Goal: Browse casually

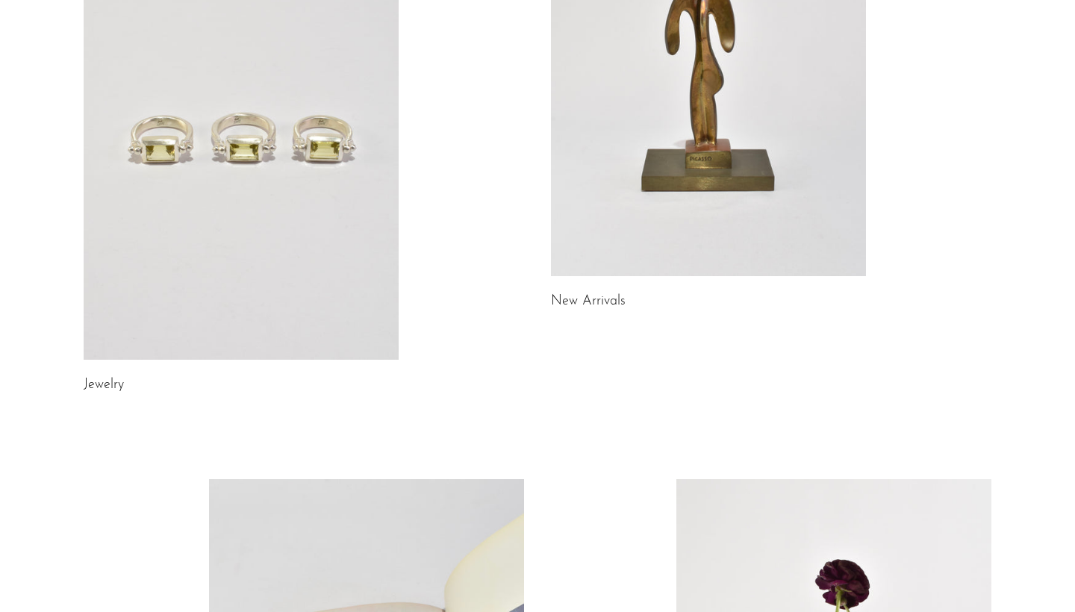
scroll to position [302, 0]
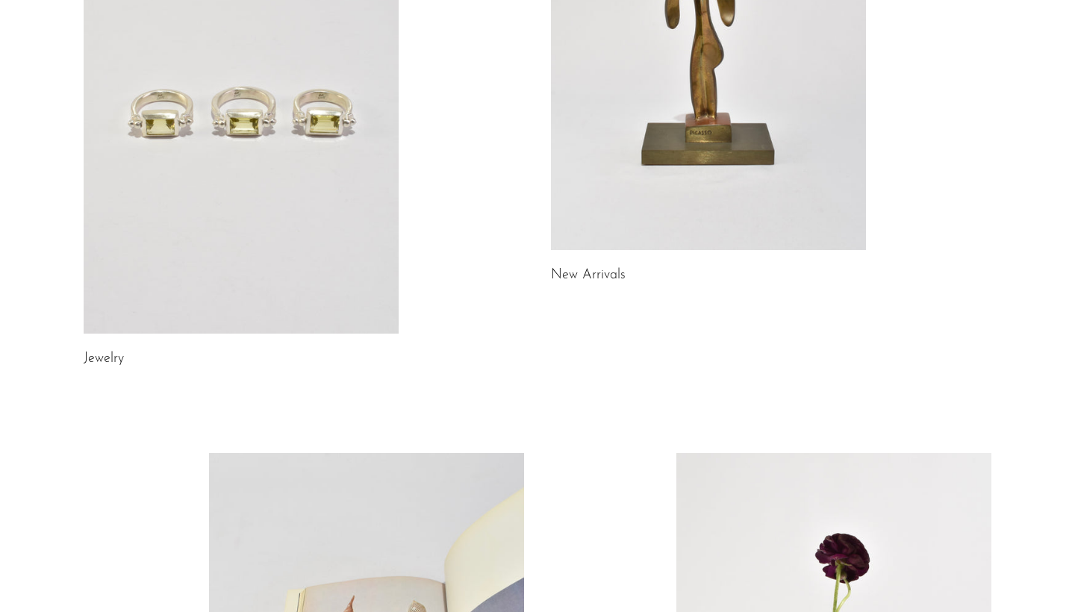
click at [763, 122] on link at bounding box center [708, 29] width 315 height 441
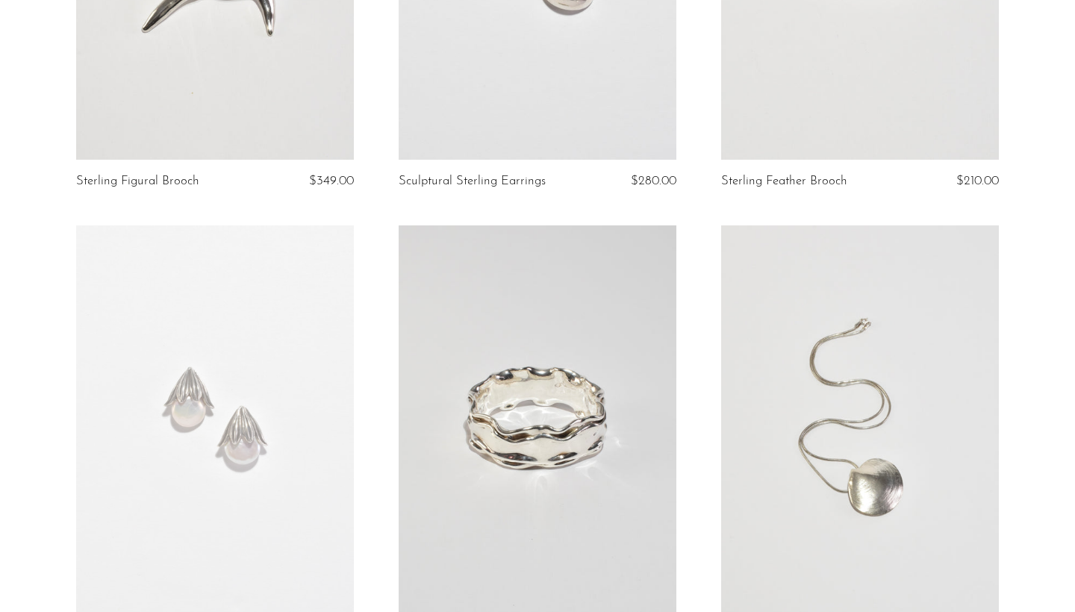
scroll to position [1654, 0]
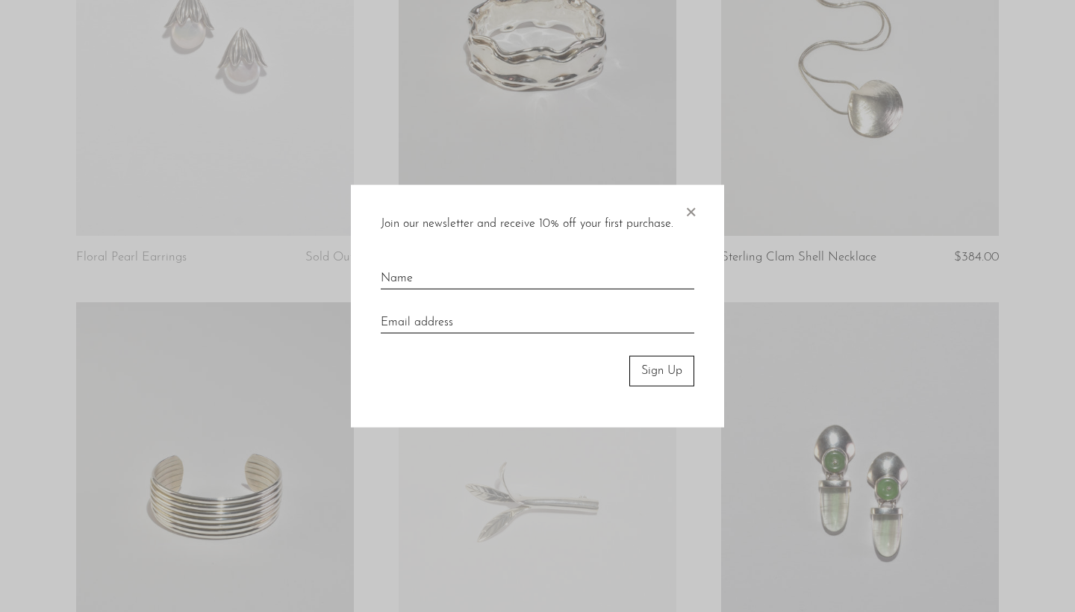
click at [690, 209] on span "×" at bounding box center [690, 209] width 15 height 48
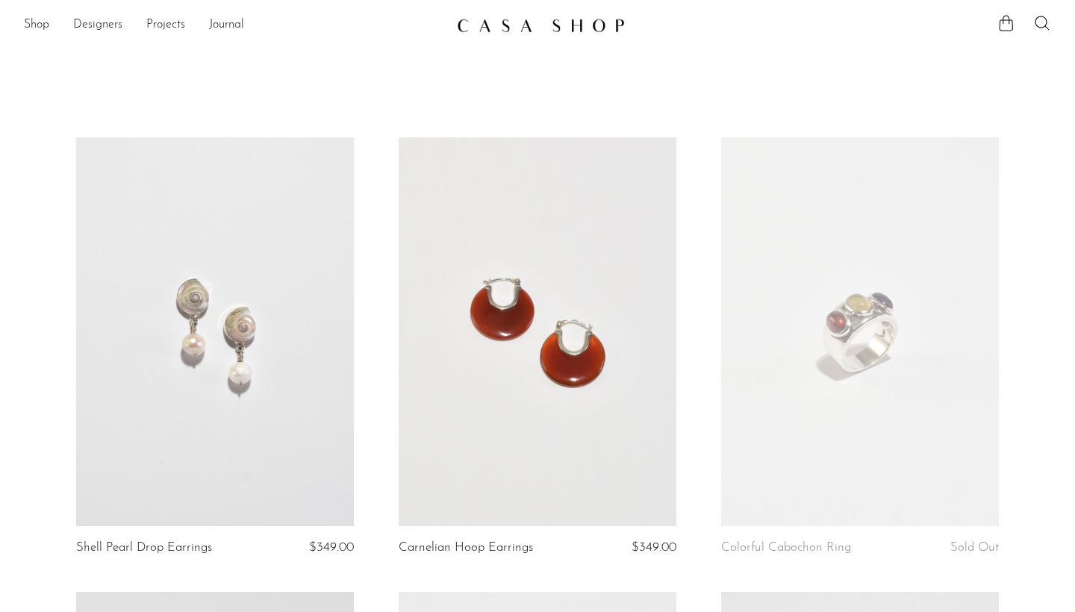
scroll to position [0, 0]
click at [32, 27] on link "Shop" at bounding box center [36, 25] width 25 height 19
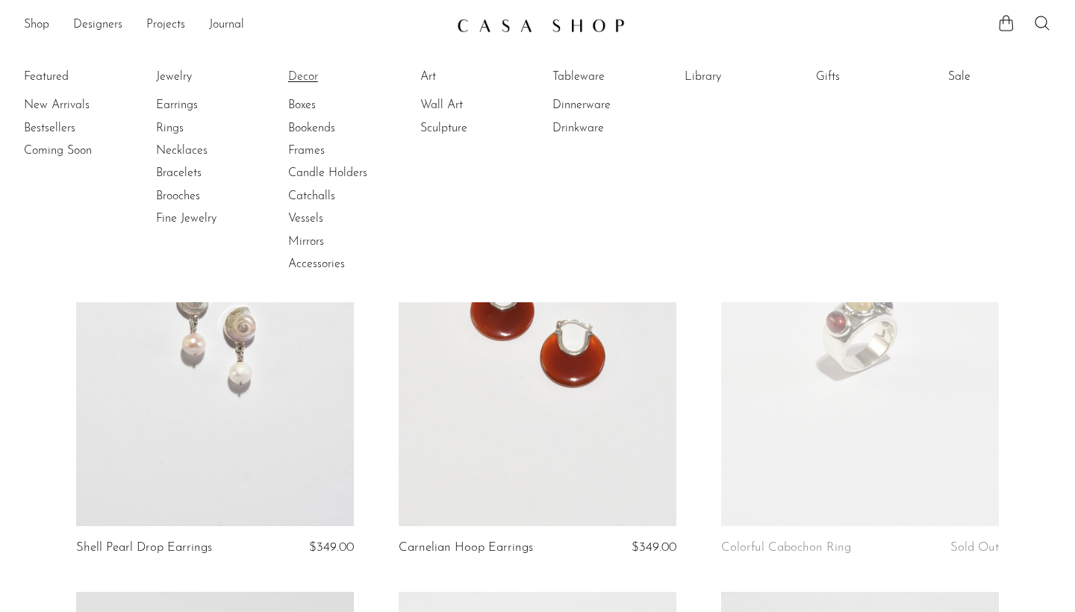
click at [309, 72] on link "Decor" at bounding box center [344, 77] width 112 height 16
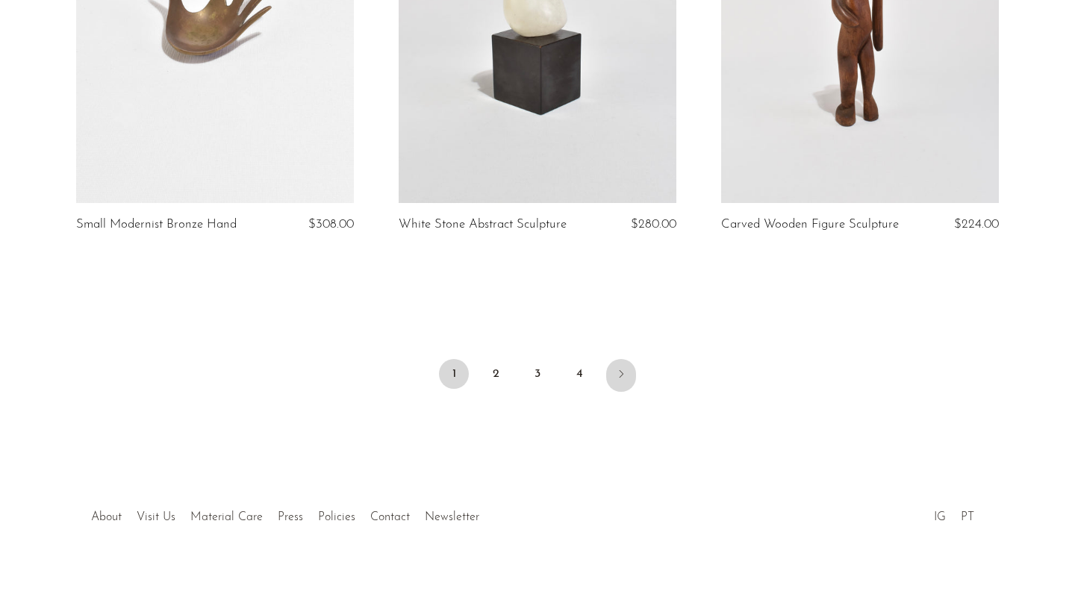
scroll to position [5364, 0]
click at [617, 372] on icon "Next" at bounding box center [621, 375] width 12 height 12
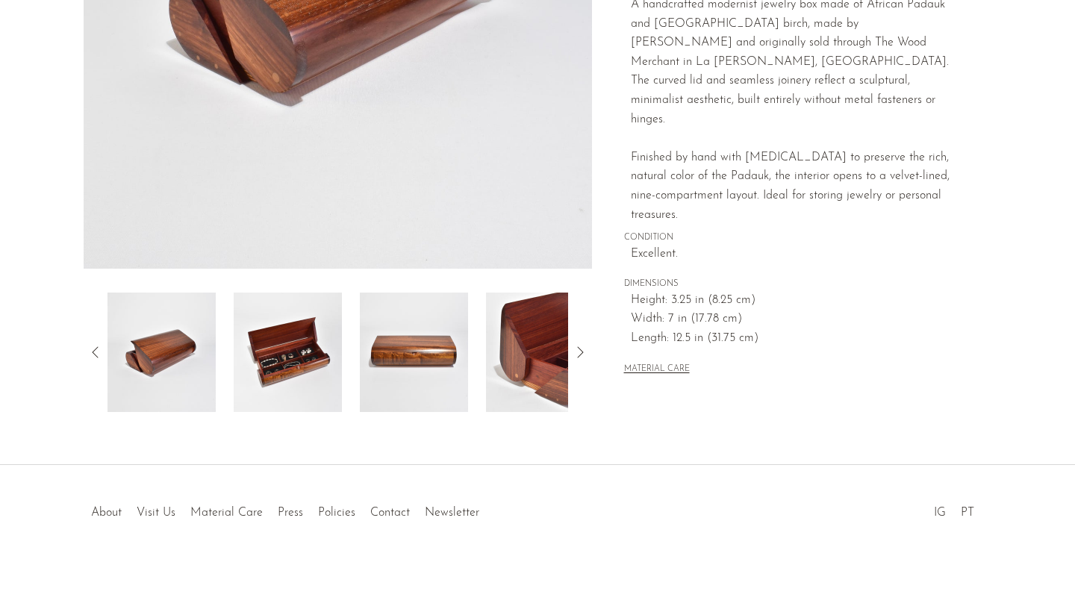
click at [296, 380] on img at bounding box center [288, 352] width 108 height 119
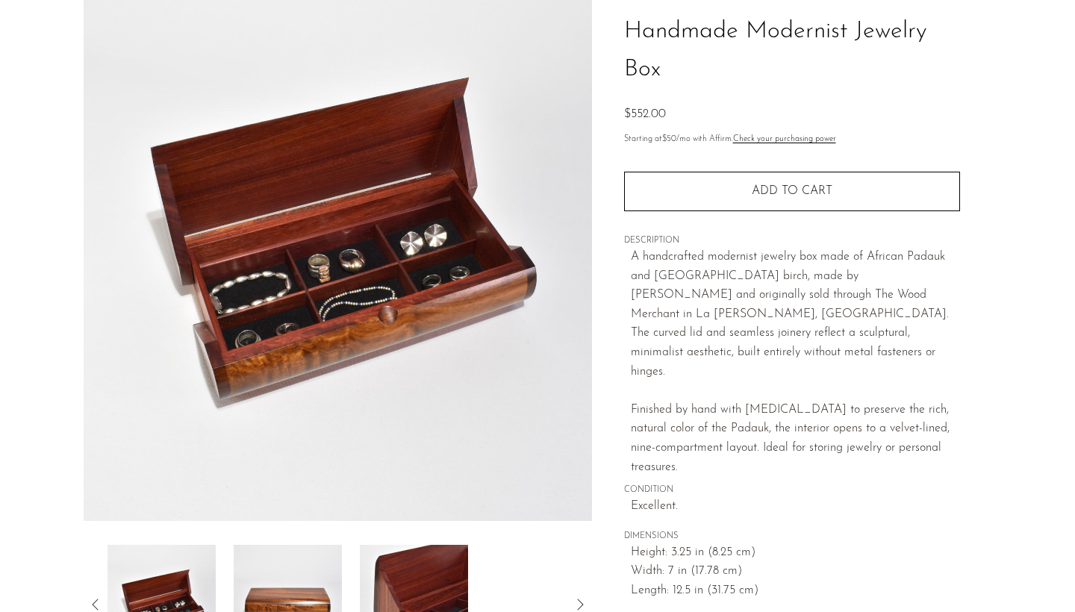
scroll to position [110, 0]
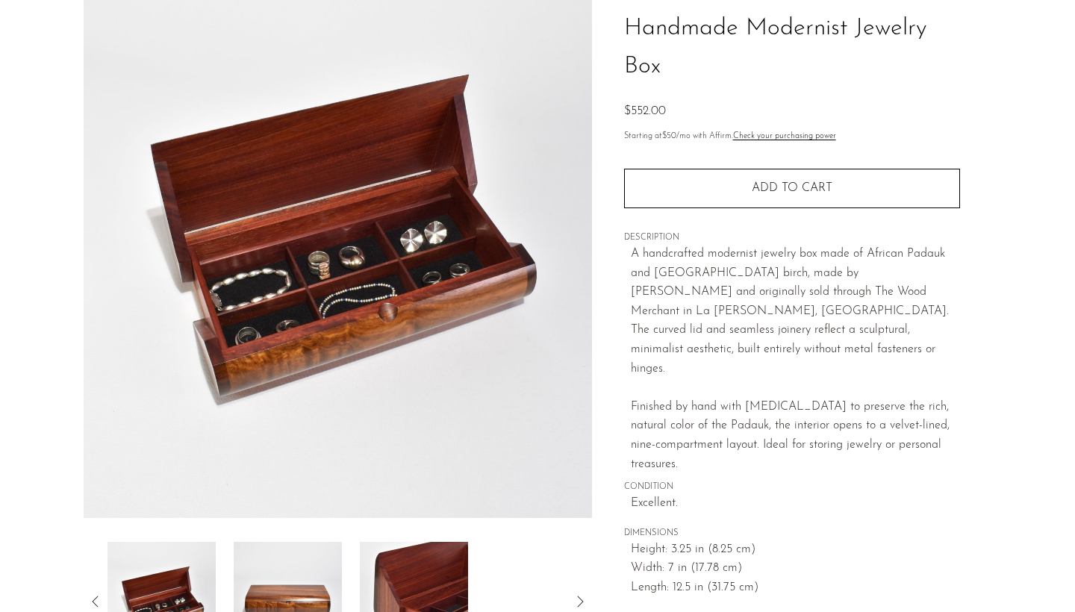
click at [302, 552] on img at bounding box center [288, 601] width 108 height 119
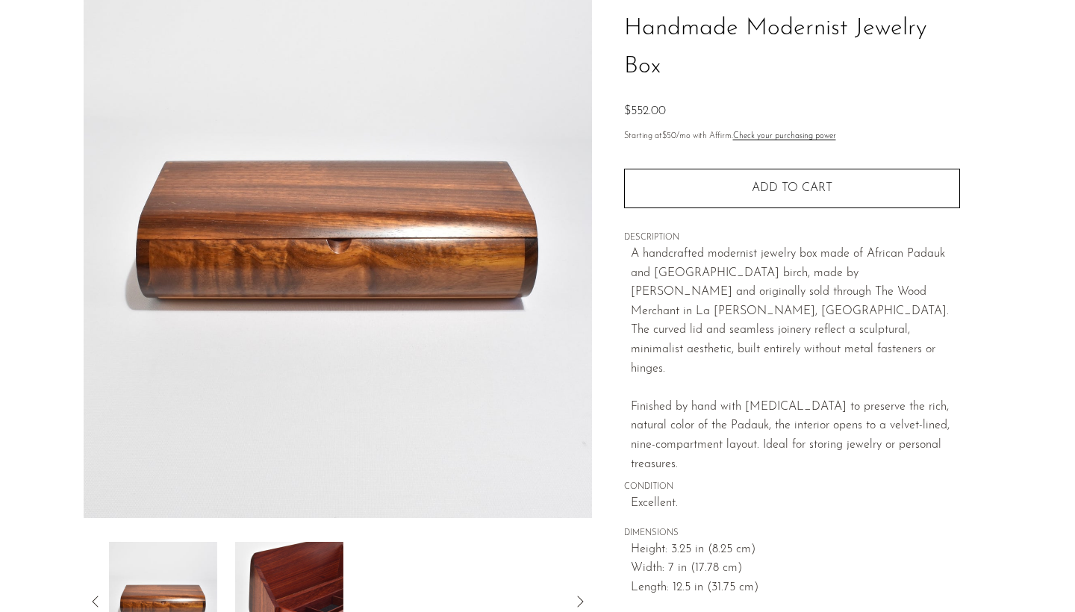
click at [340, 561] on img at bounding box center [289, 601] width 108 height 119
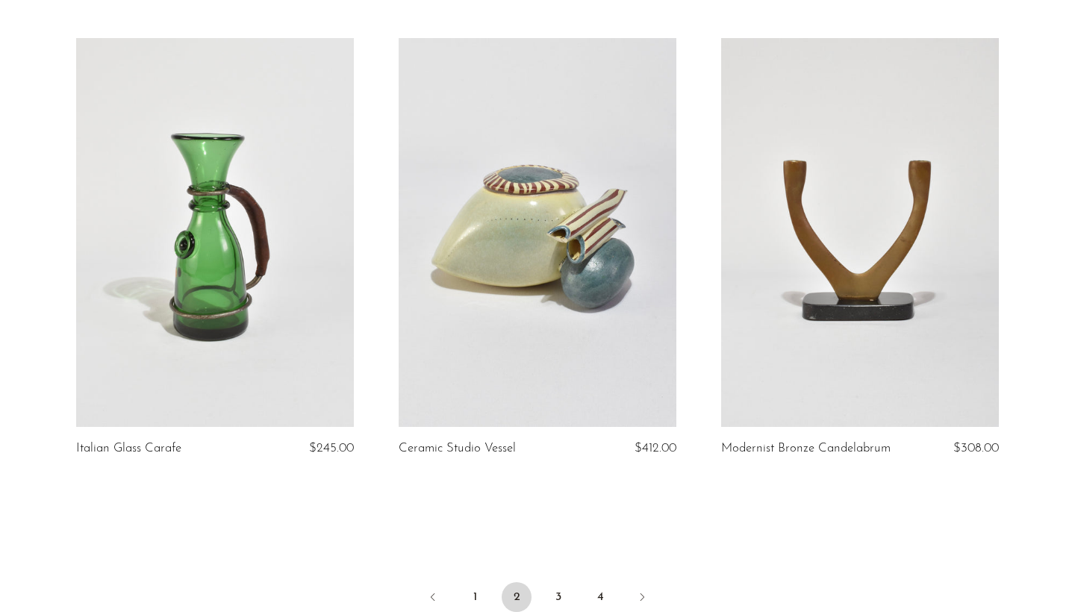
scroll to position [5102, 0]
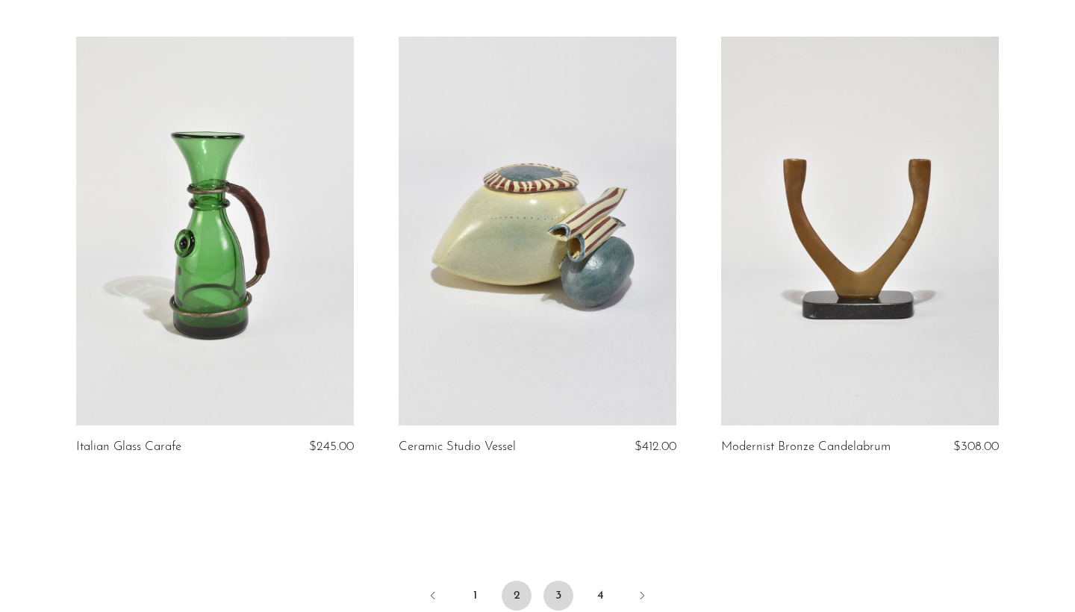
click at [563, 596] on link "3" at bounding box center [558, 596] width 30 height 30
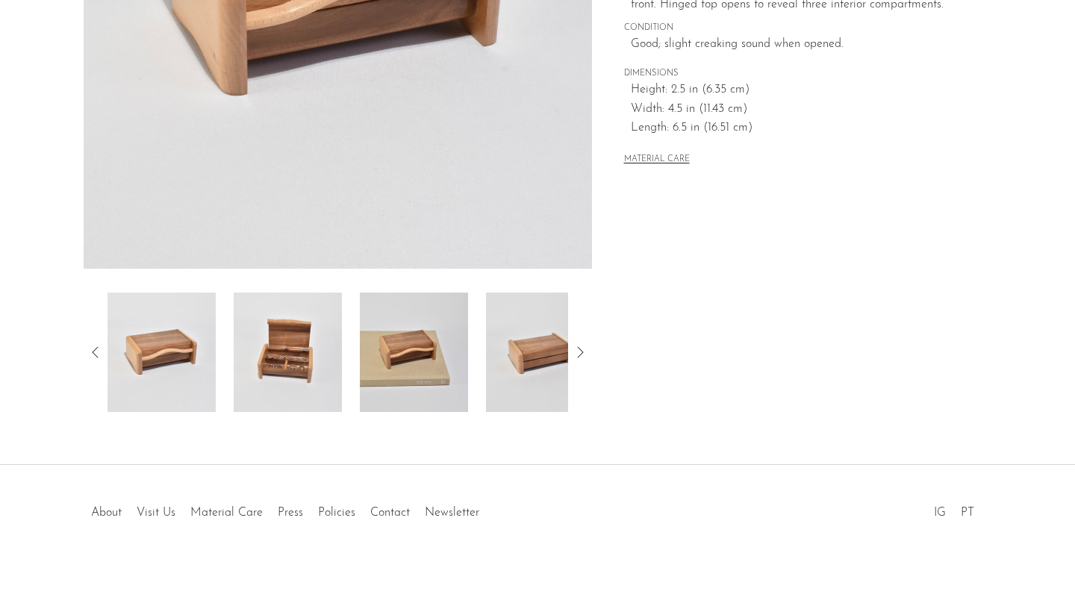
click at [292, 378] on img at bounding box center [288, 352] width 108 height 119
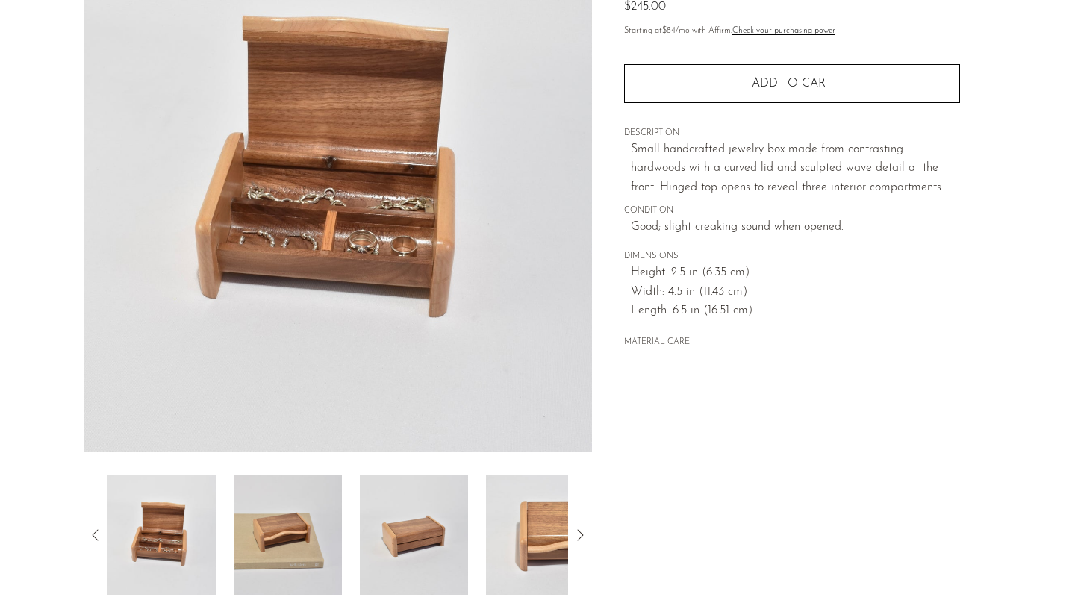
scroll to position [202, 0]
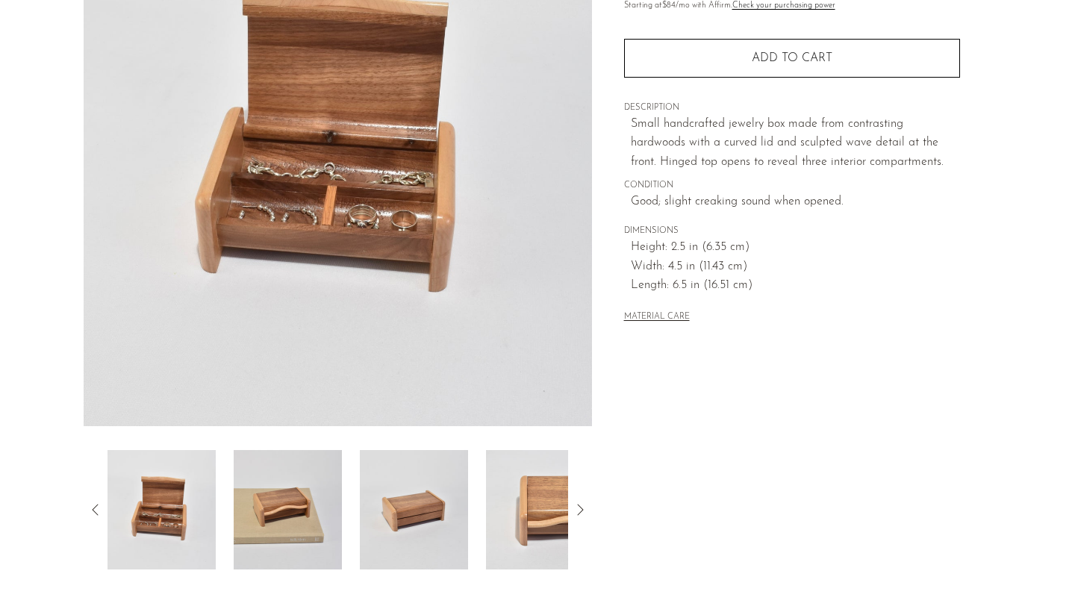
click at [504, 463] on img at bounding box center [540, 509] width 108 height 119
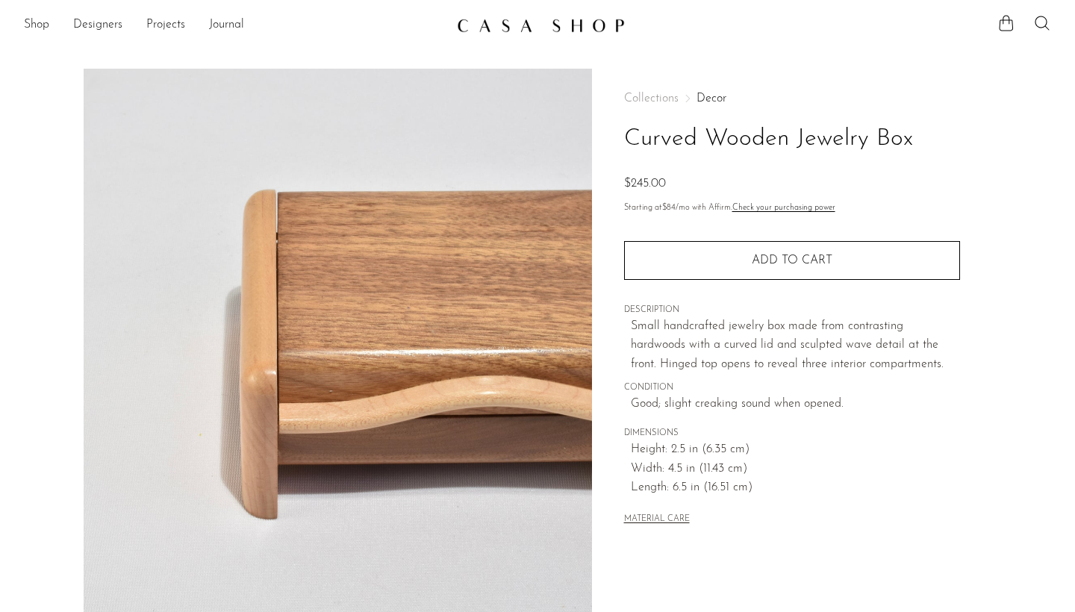
scroll to position [0, 0]
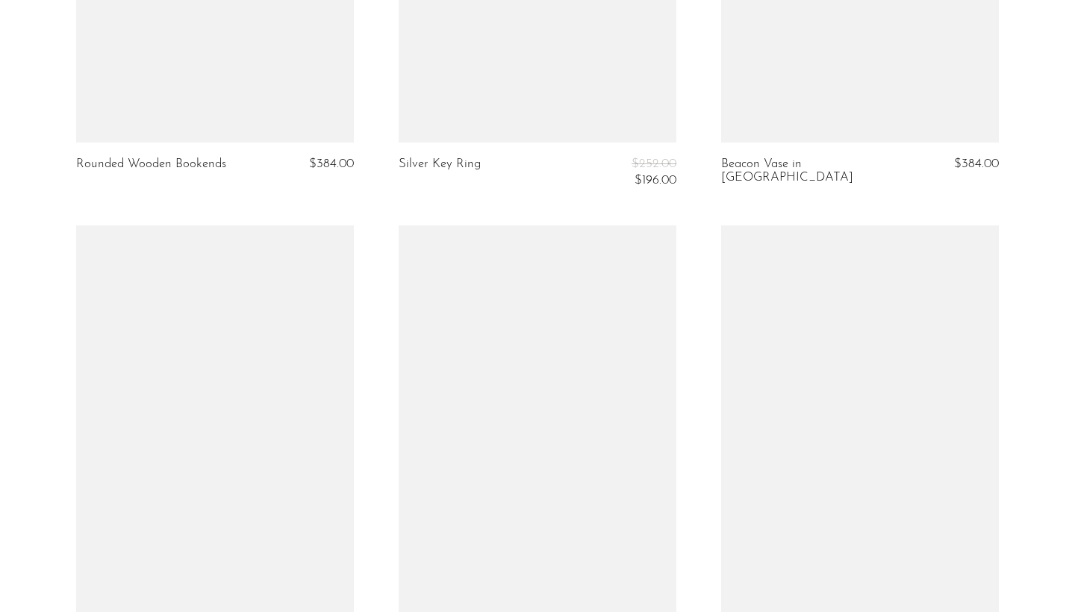
scroll to position [5354, 0]
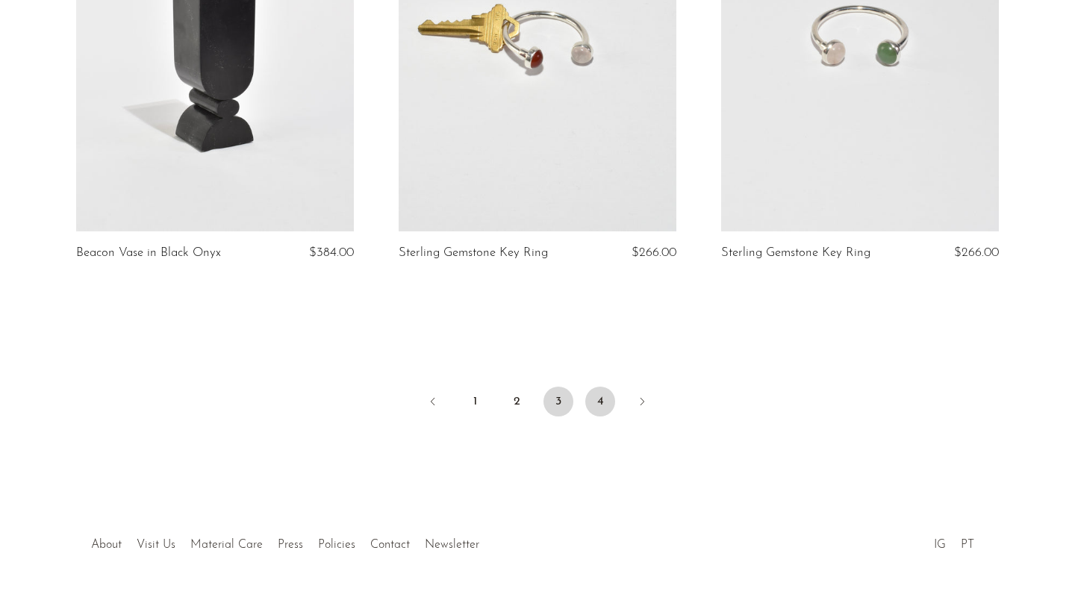
click at [598, 387] on link "4" at bounding box center [600, 402] width 30 height 30
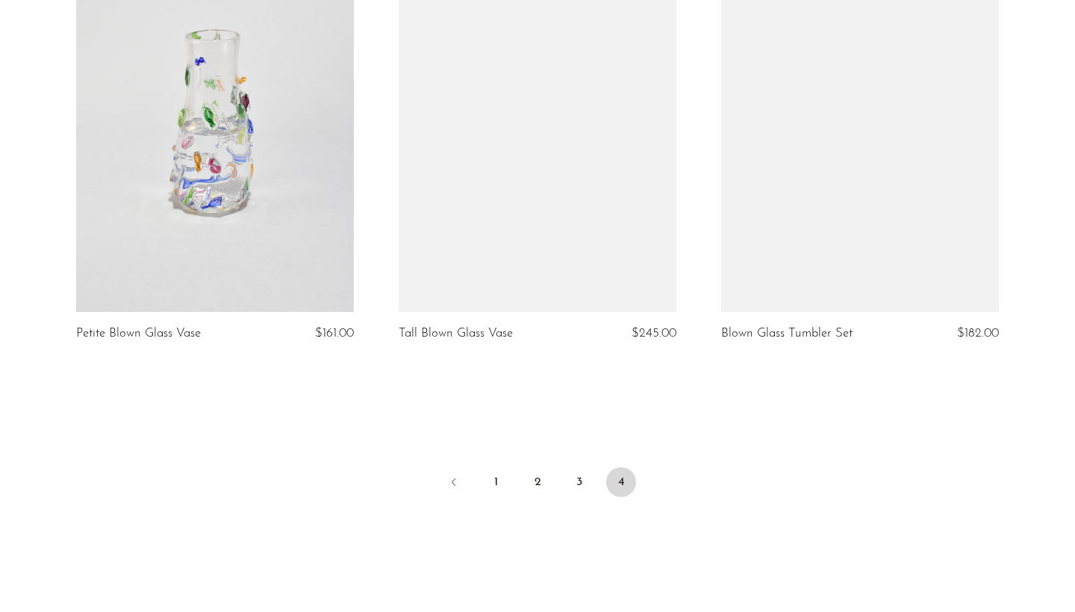
scroll to position [3090, 0]
